Goal: Information Seeking & Learning: Learn about a topic

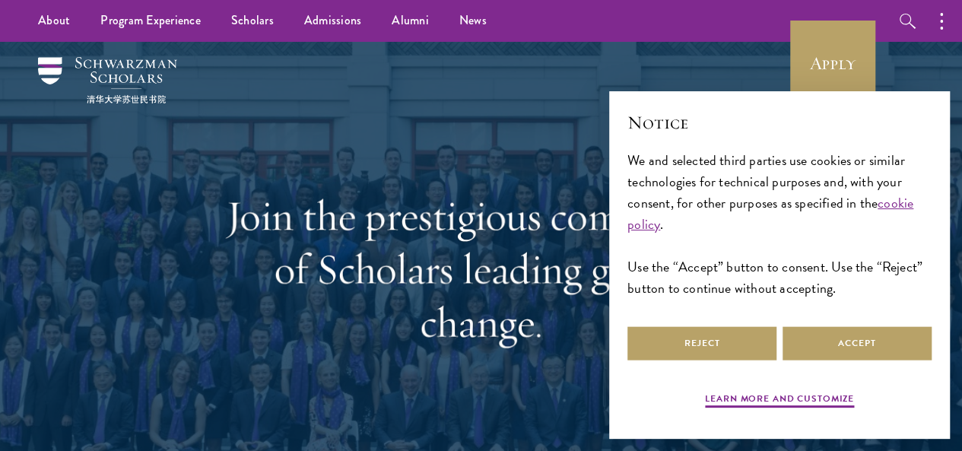
select select "AF"
select select
select select "Select Country"
click at [149, 120] on div "Join the prestigious community of Scholars leading global change." at bounding box center [481, 257] width 871 height 430
click at [124, 125] on div "Join the prestigious community of Scholars leading global change." at bounding box center [481, 257] width 871 height 430
